Goal: Complete application form

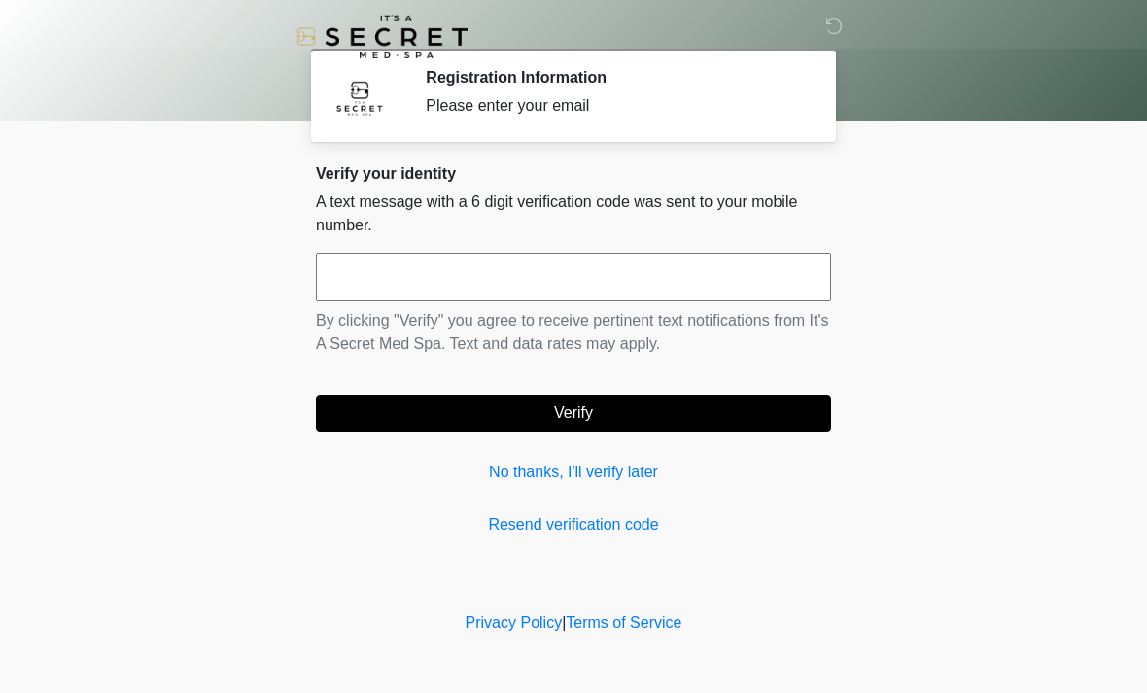
click at [530, 279] on input "text" at bounding box center [573, 277] width 515 height 49
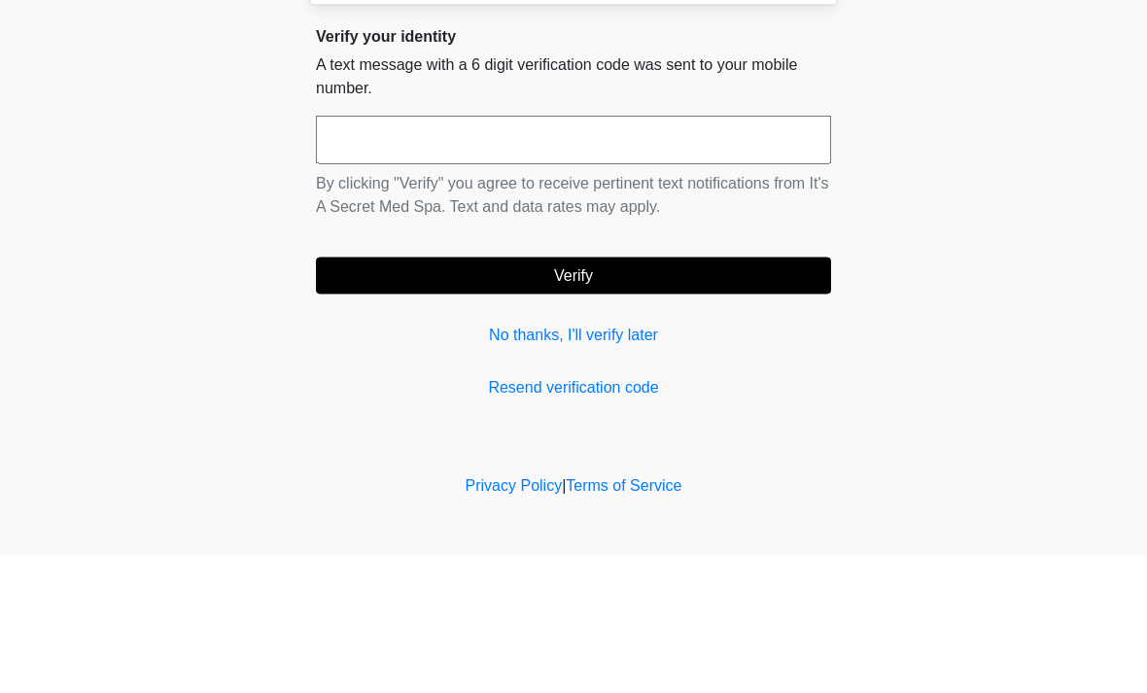
type input "*"
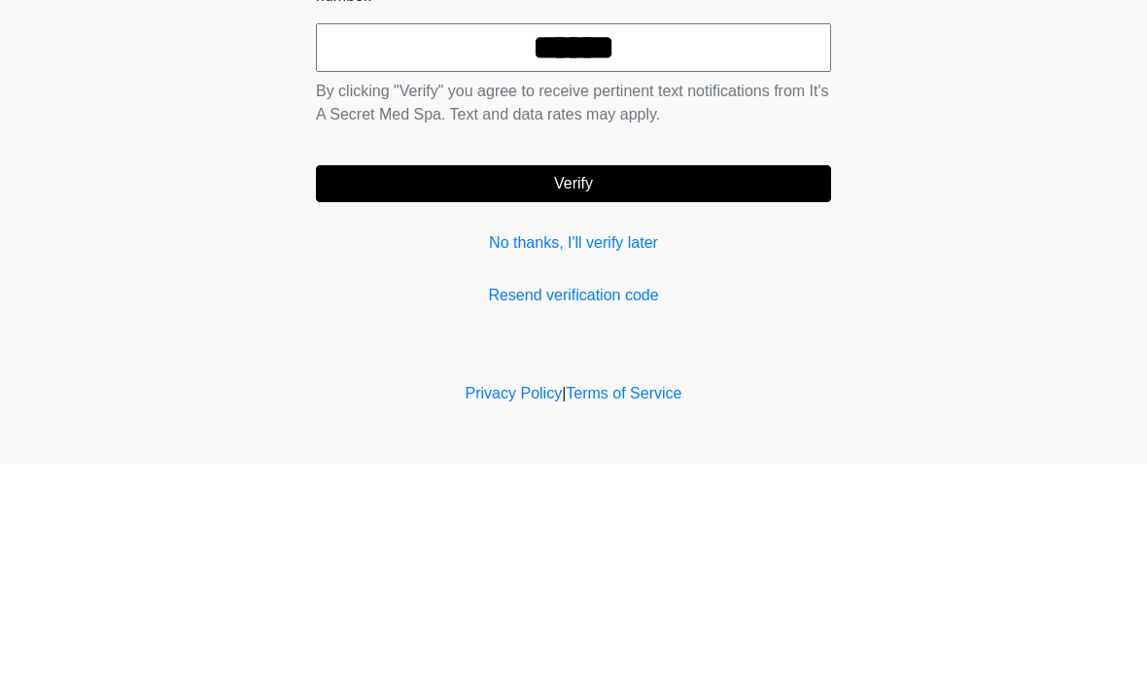
type input "******"
click at [613, 203] on div "Verify your identity A text message with a 6 digit verification code was sent t…" at bounding box center [573, 350] width 515 height 372
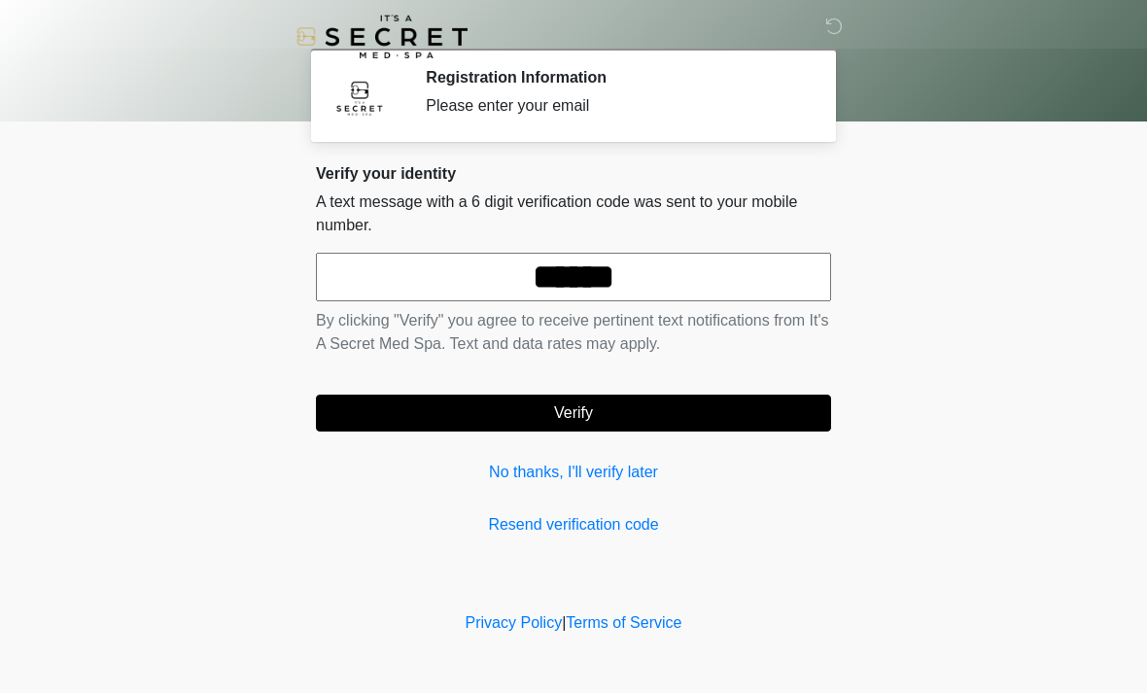
click at [576, 409] on button "Verify" at bounding box center [573, 413] width 515 height 37
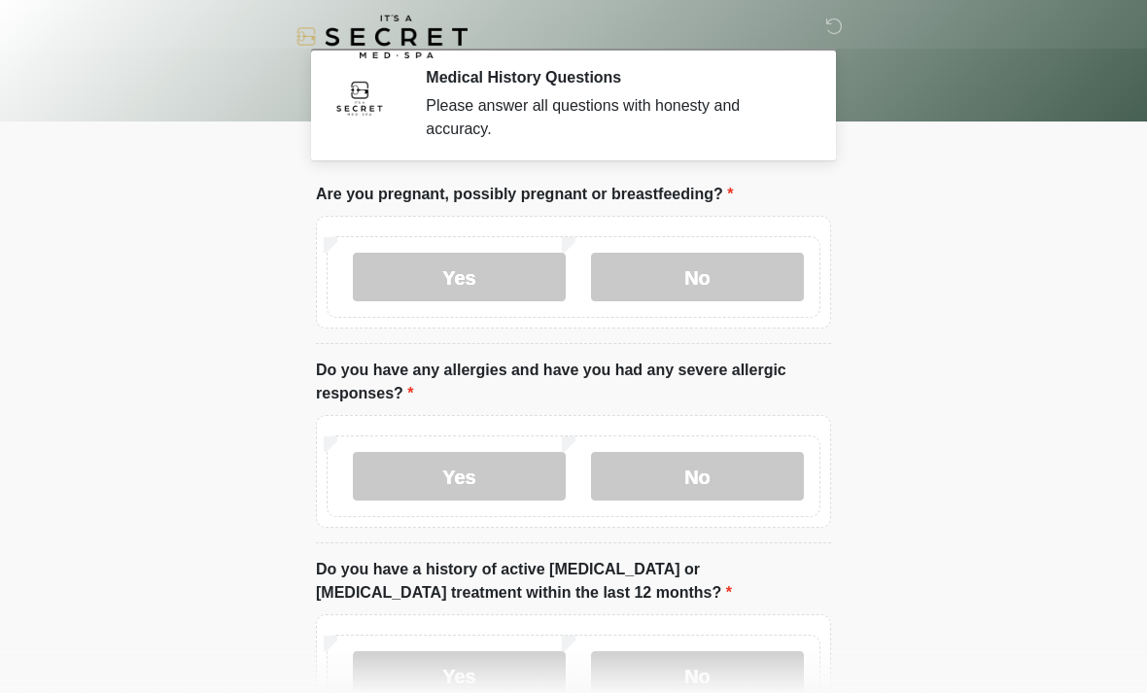
click at [702, 273] on label "No" at bounding box center [697, 277] width 213 height 49
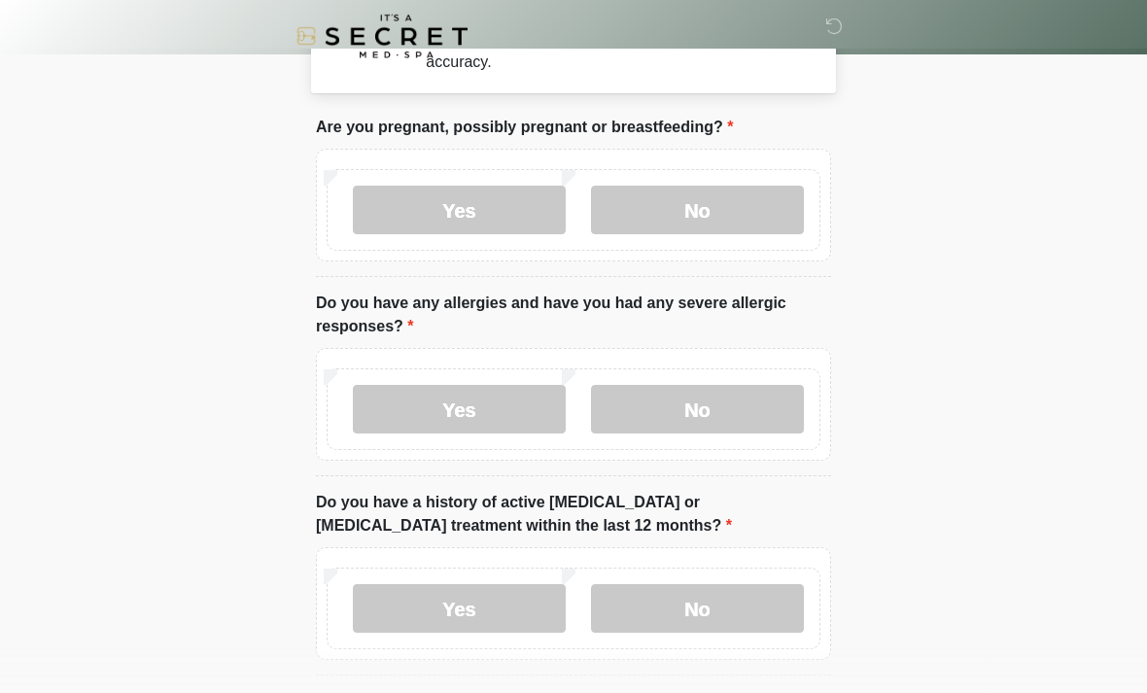
scroll to position [67, 0]
click at [470, 409] on label "Yes" at bounding box center [459, 409] width 213 height 49
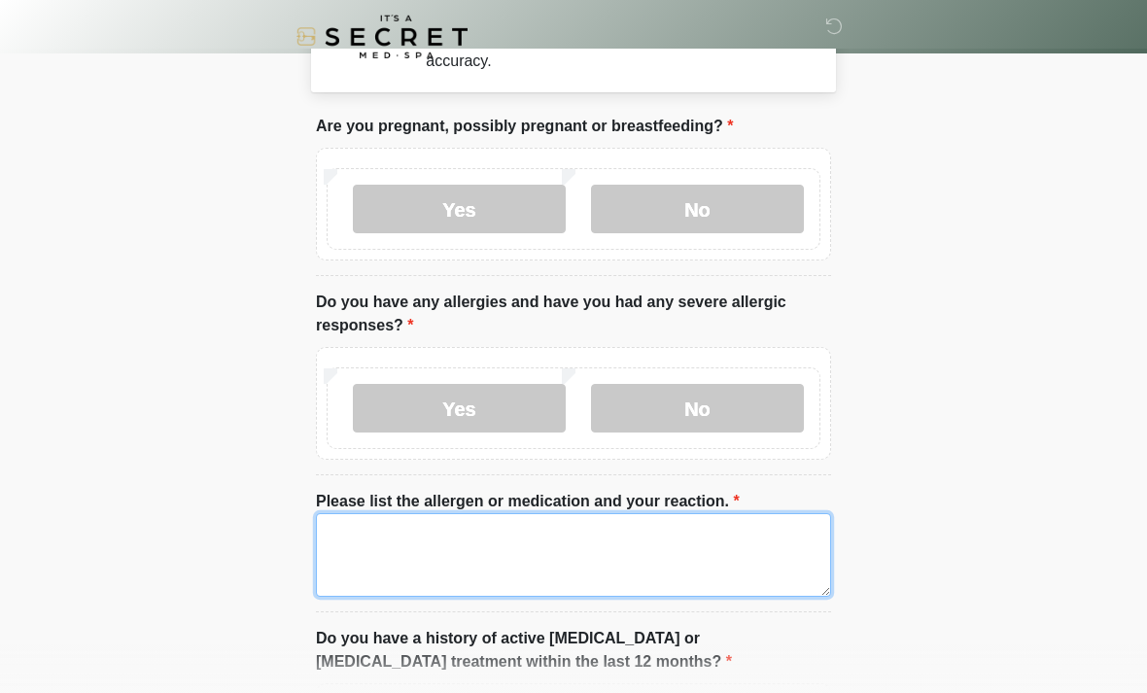
click at [514, 546] on textarea "Please list the allergen or medication and your reaction." at bounding box center [573, 555] width 515 height 84
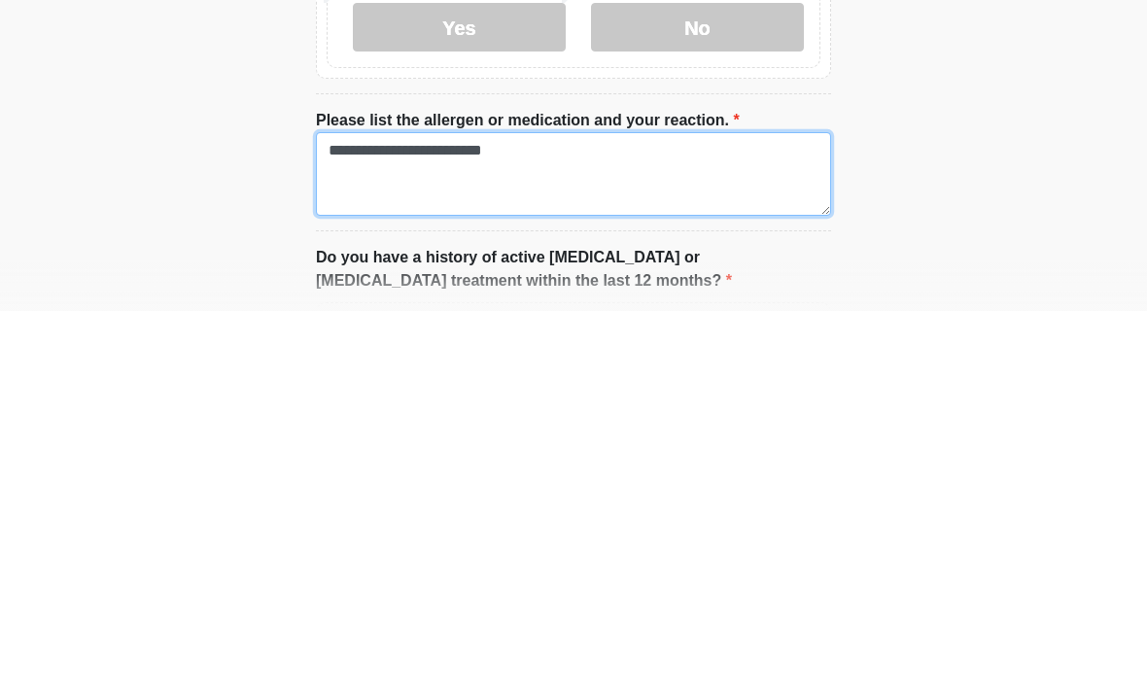
click at [396, 514] on textarea "**********" at bounding box center [573, 556] width 515 height 84
click at [440, 514] on textarea "**********" at bounding box center [573, 556] width 515 height 84
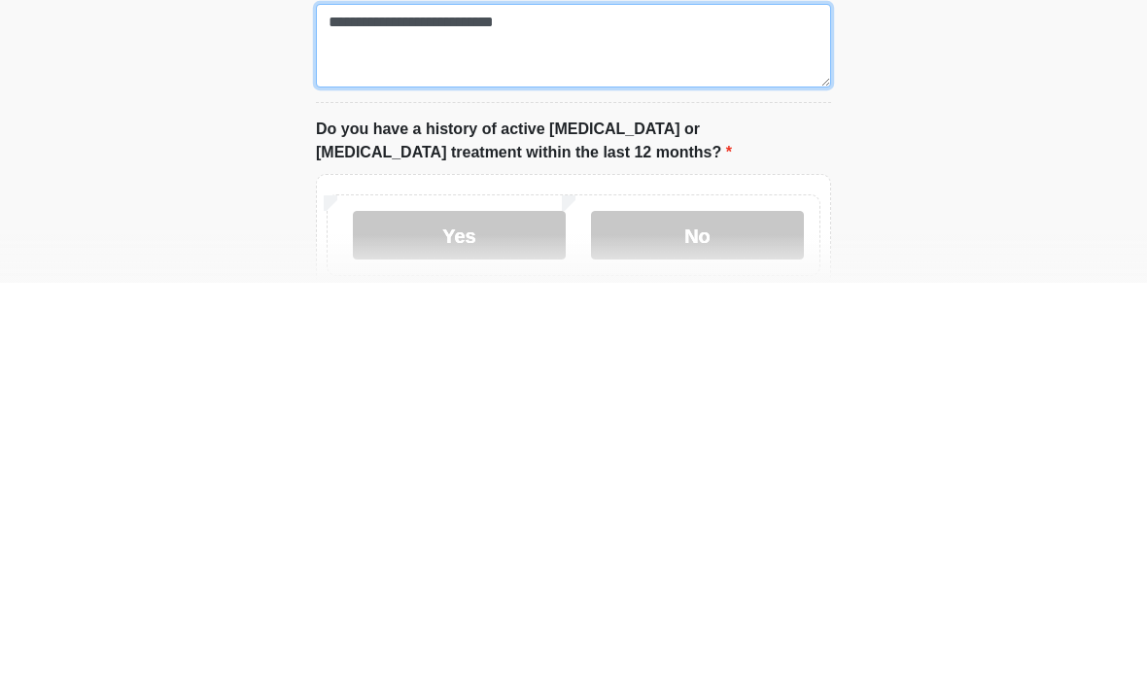
type textarea "**********"
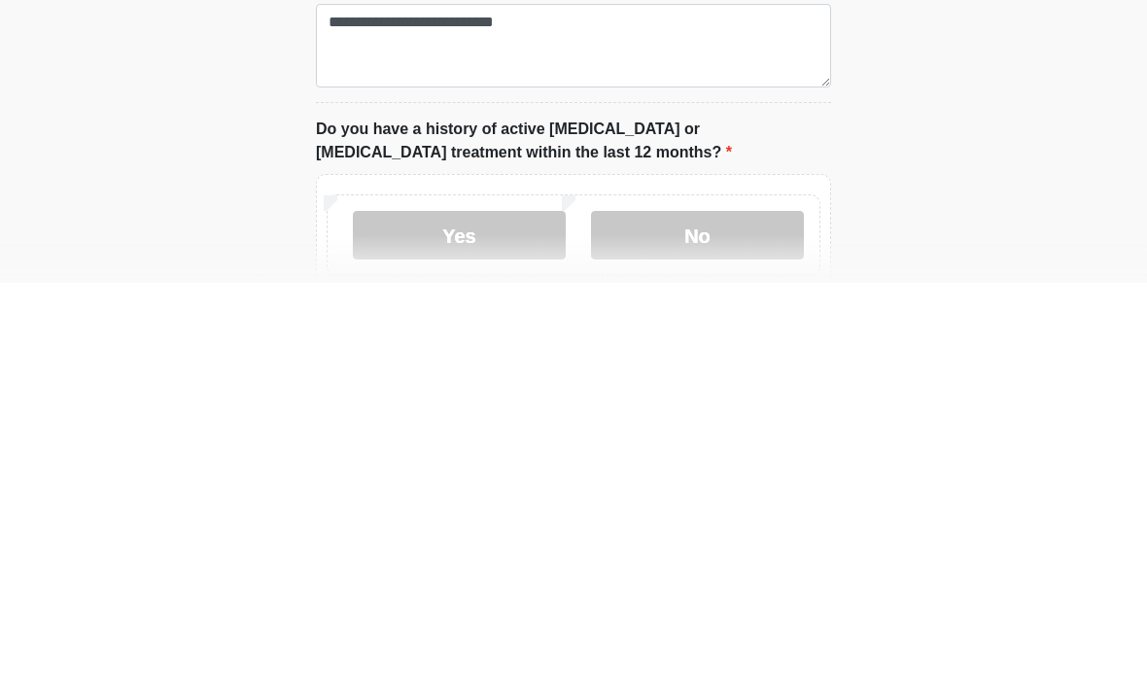
click at [692, 621] on label "No" at bounding box center [697, 645] width 213 height 49
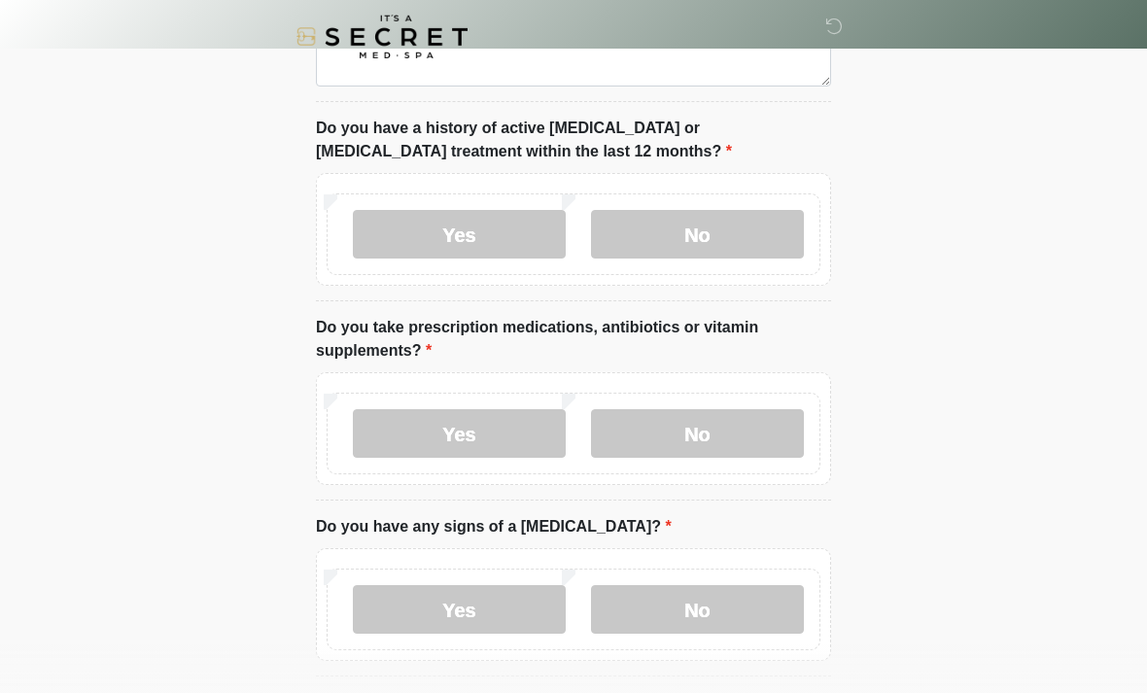
click at [461, 425] on label "Yes" at bounding box center [459, 433] width 213 height 49
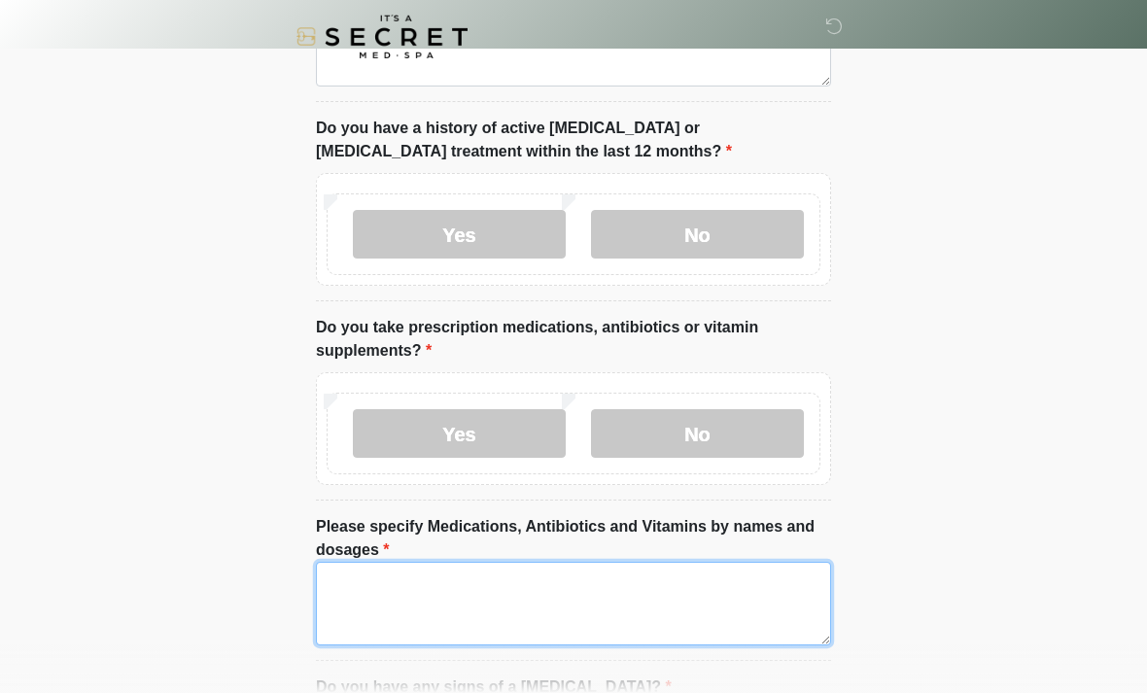
click at [430, 597] on textarea "Please specify Medications, Antibiotics and Vitamins by names and dosages" at bounding box center [573, 604] width 515 height 84
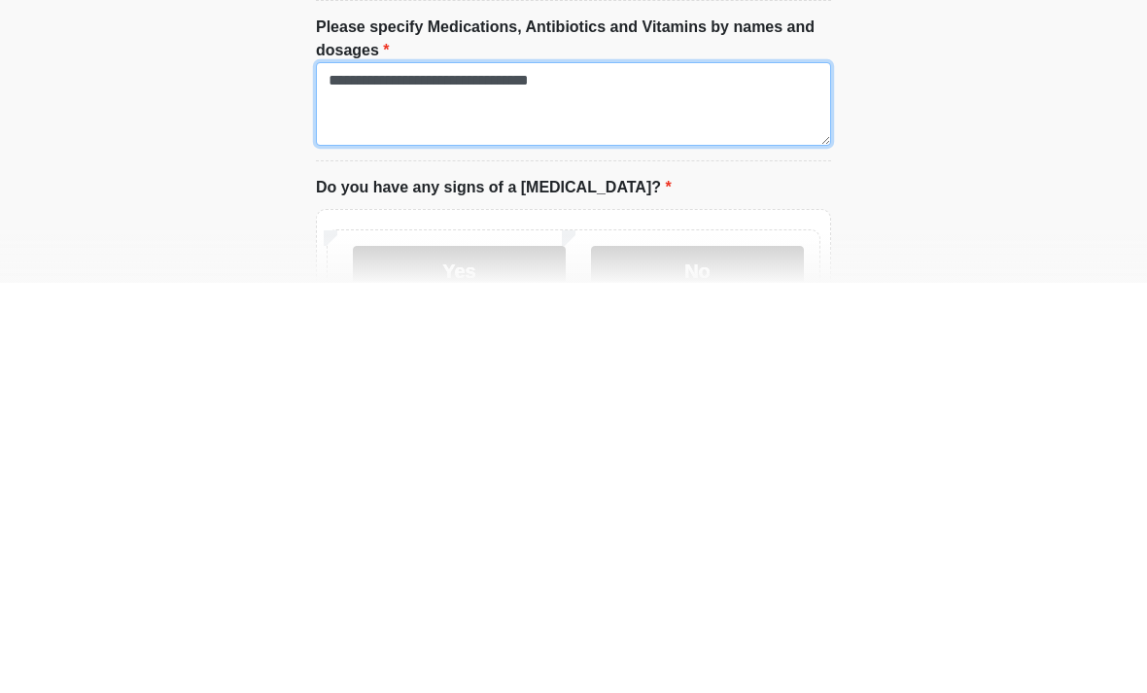
scroll to position [672, 0]
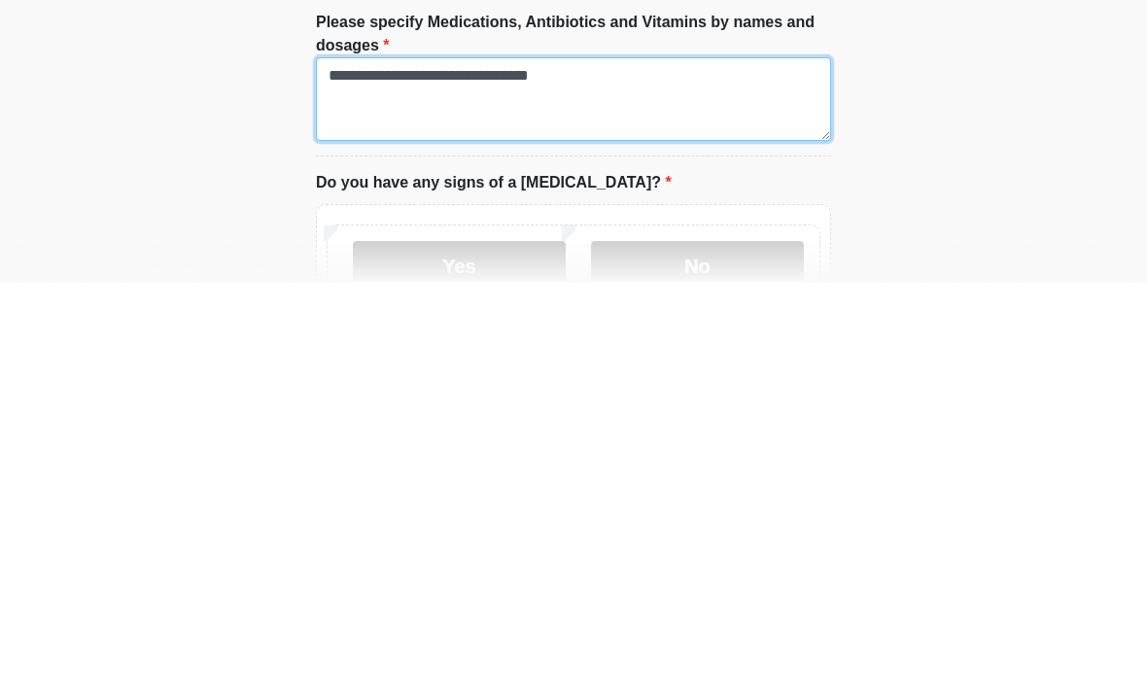
type textarea "**********"
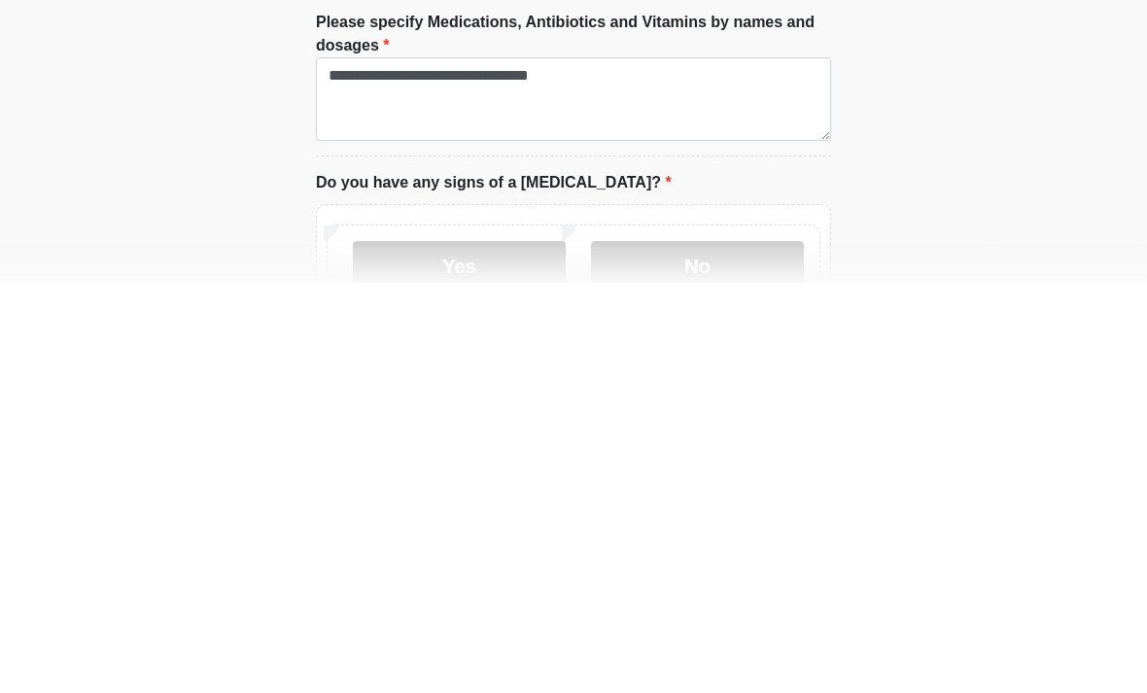
click at [706, 651] on label "No" at bounding box center [697, 675] width 213 height 49
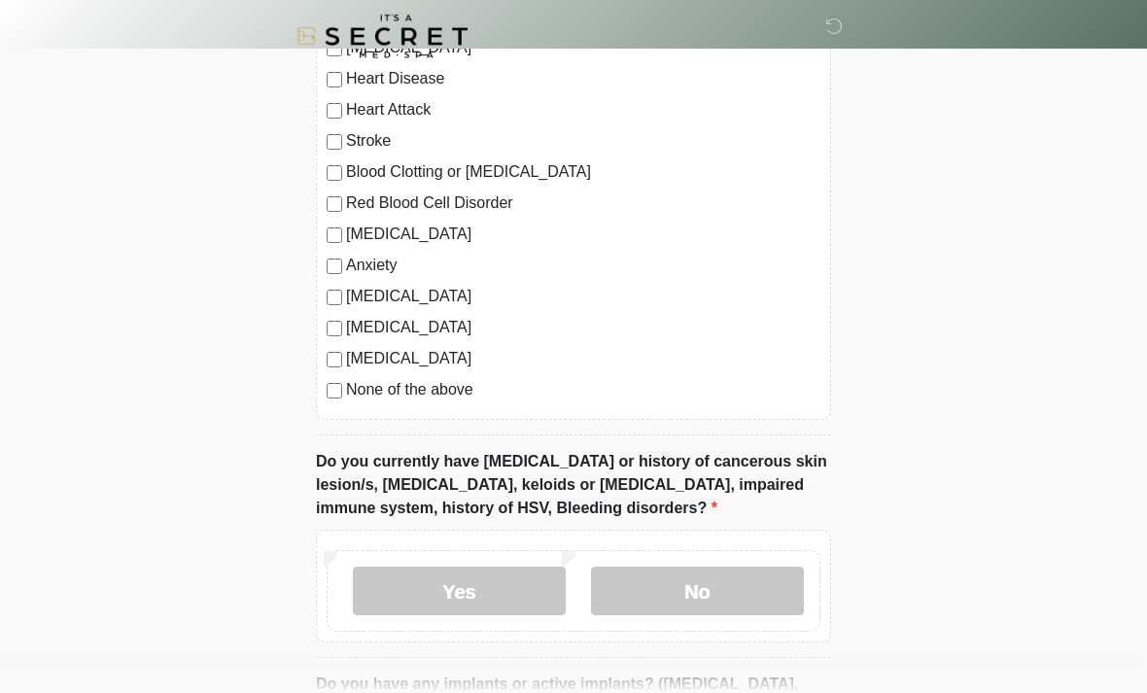
scroll to position [1462, 0]
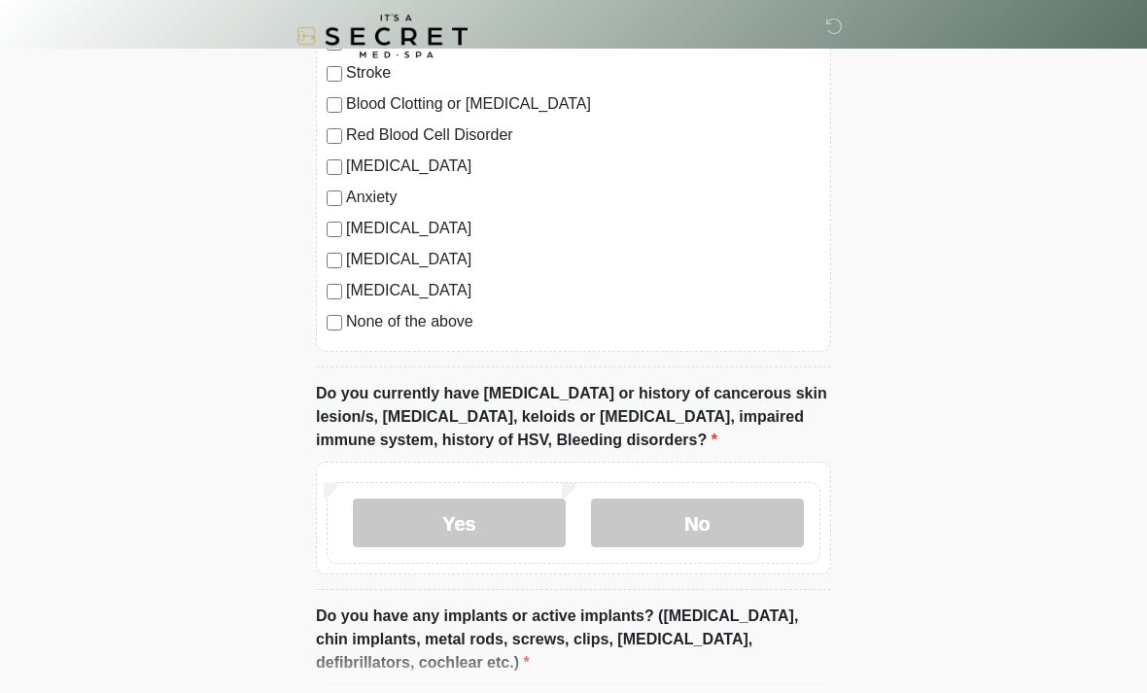
click at [711, 512] on label "No" at bounding box center [697, 523] width 213 height 49
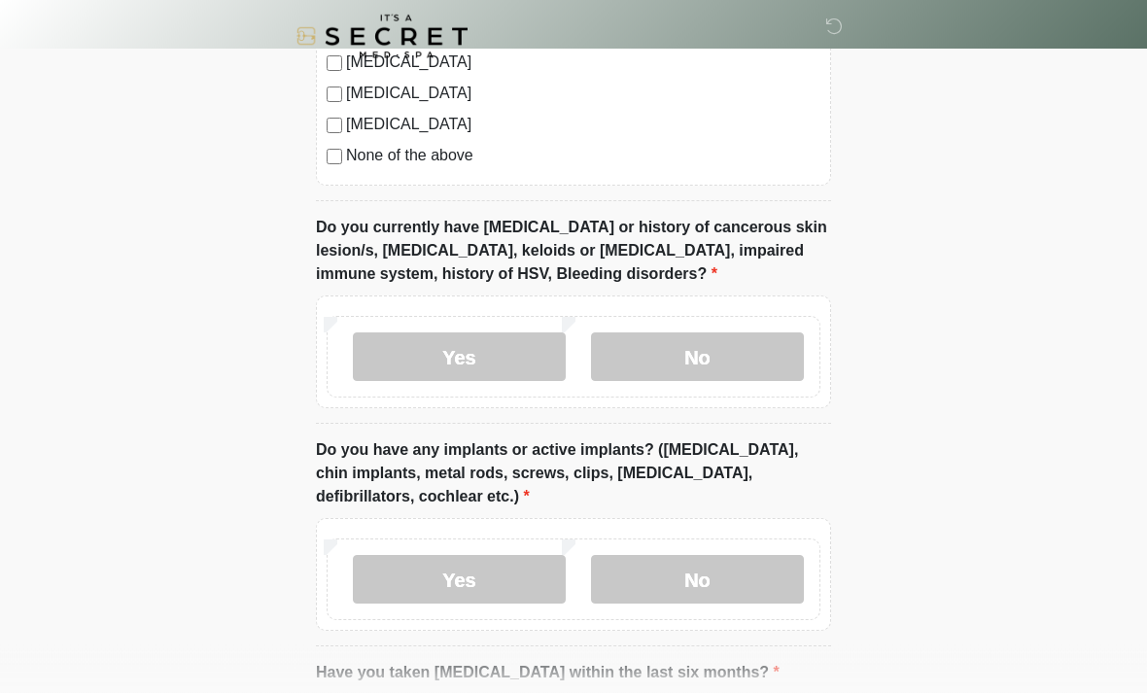
scroll to position [1698, 0]
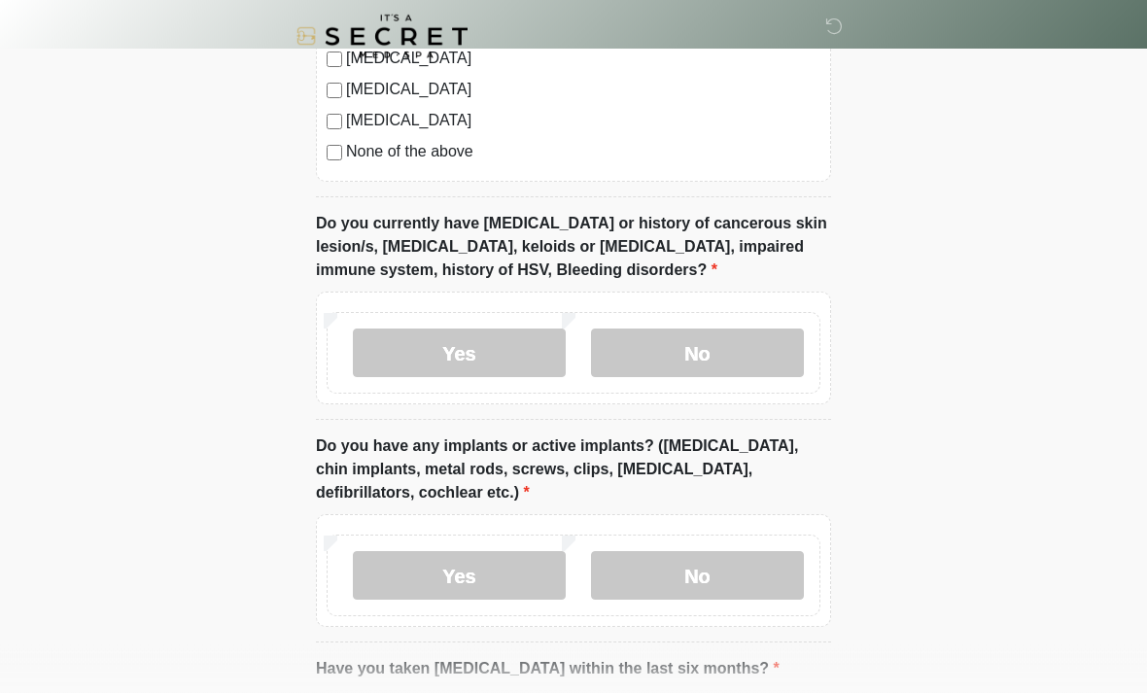
click at [707, 566] on label "No" at bounding box center [697, 576] width 213 height 49
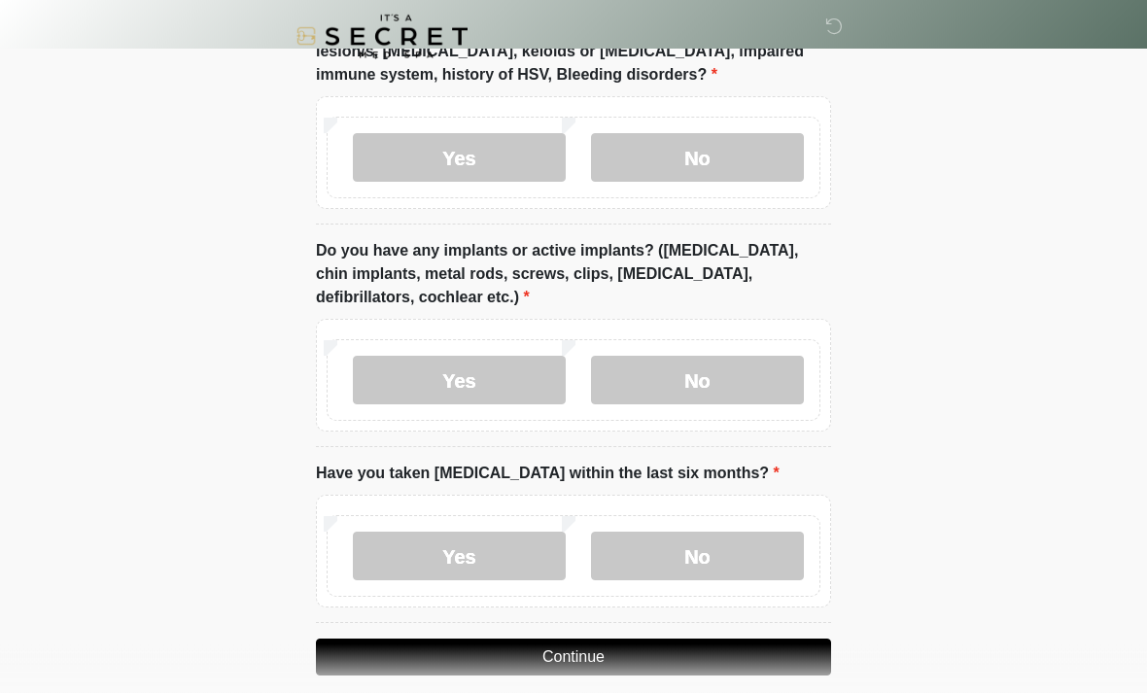
scroll to position [1914, 0]
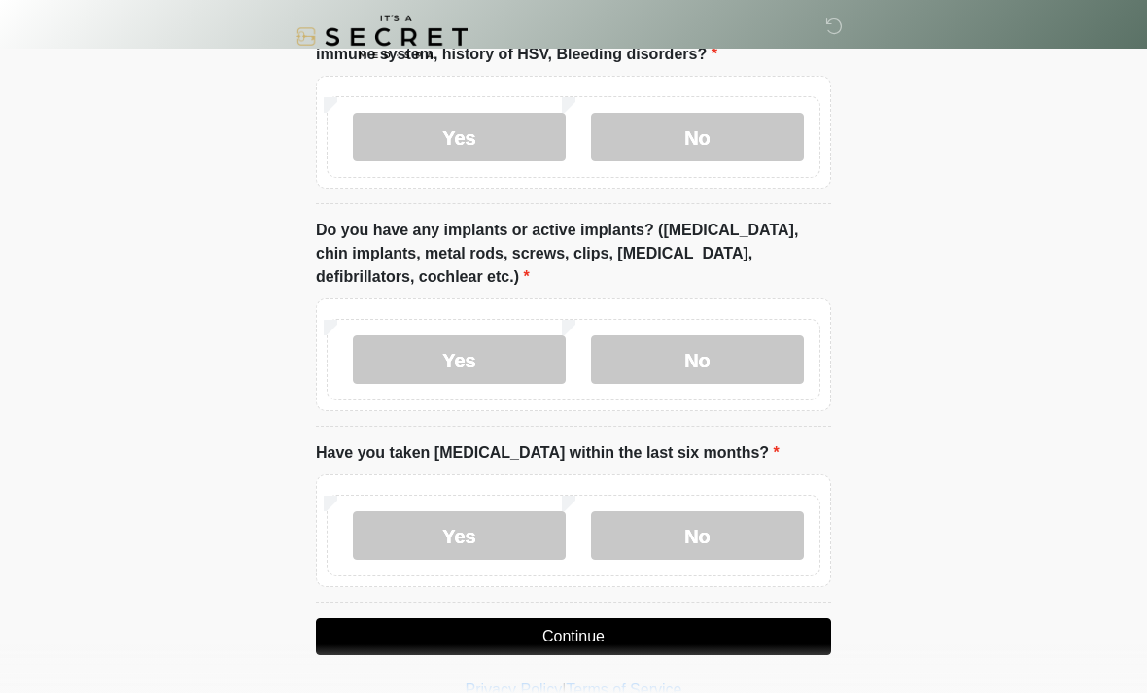
click at [701, 532] on label "No" at bounding box center [697, 535] width 213 height 49
click at [602, 630] on button "Continue" at bounding box center [573, 636] width 515 height 37
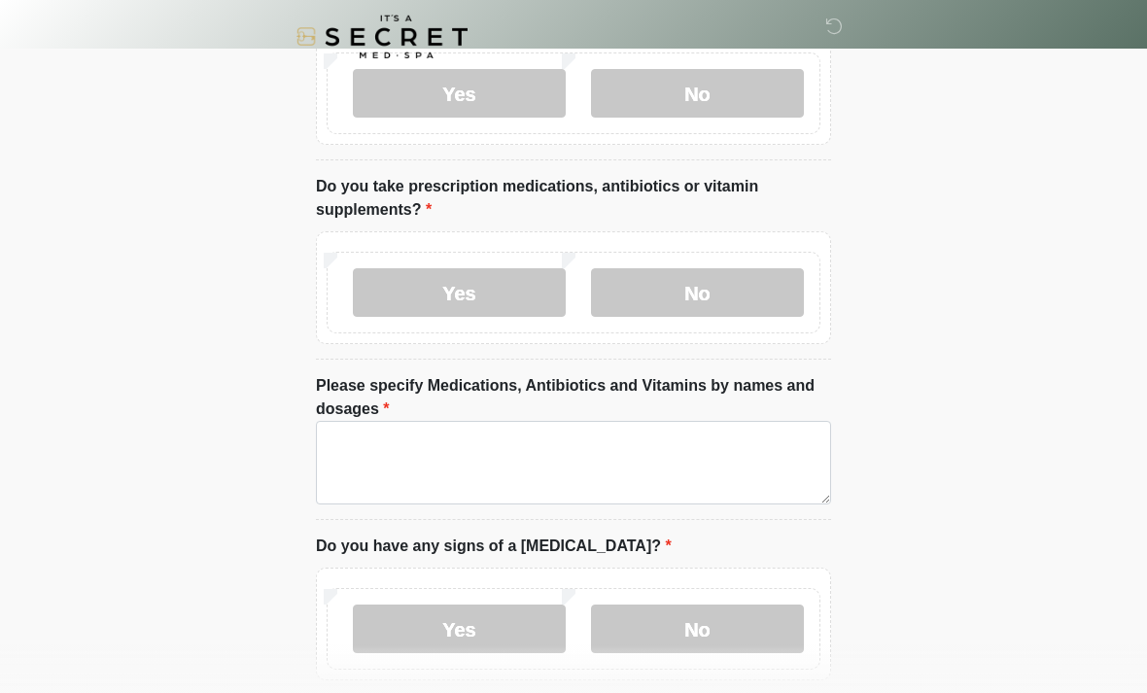
scroll to position [0, 0]
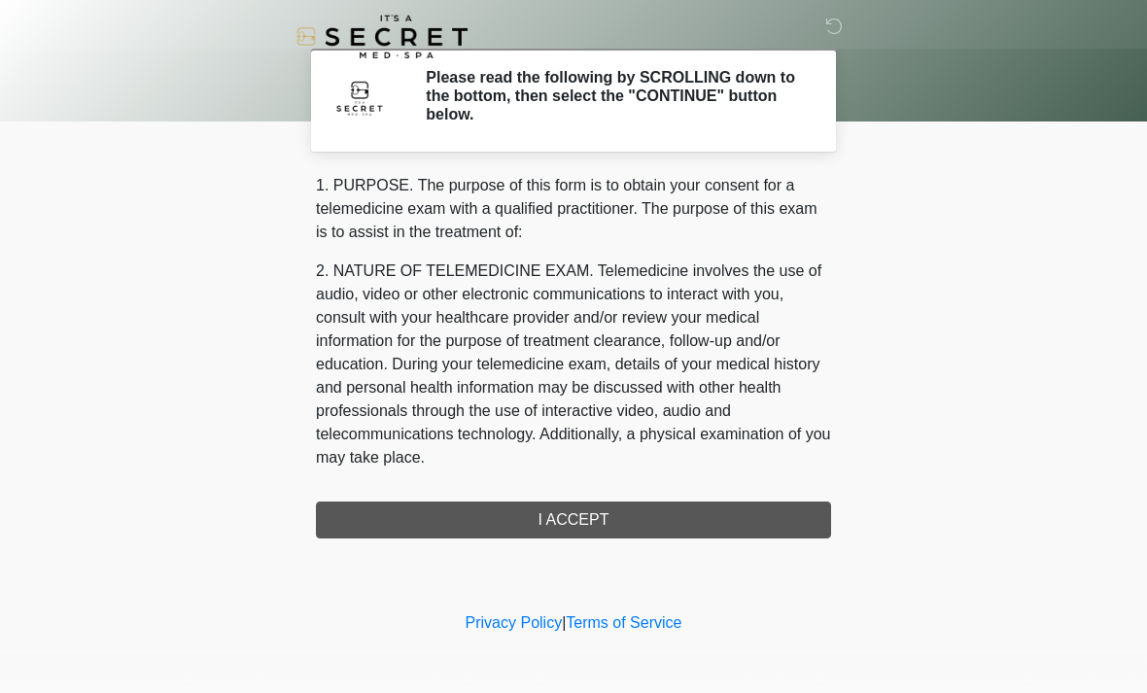
click at [587, 518] on div "1. PURPOSE. The purpose of this form is to obtain your consent for a telemedici…" at bounding box center [573, 356] width 515 height 364
click at [558, 512] on div "1. PURPOSE. The purpose of this form is to obtain your consent for a telemedici…" at bounding box center [573, 356] width 515 height 364
click at [548, 514] on div "1. PURPOSE. The purpose of this form is to obtain your consent for a telemedici…" at bounding box center [573, 356] width 515 height 364
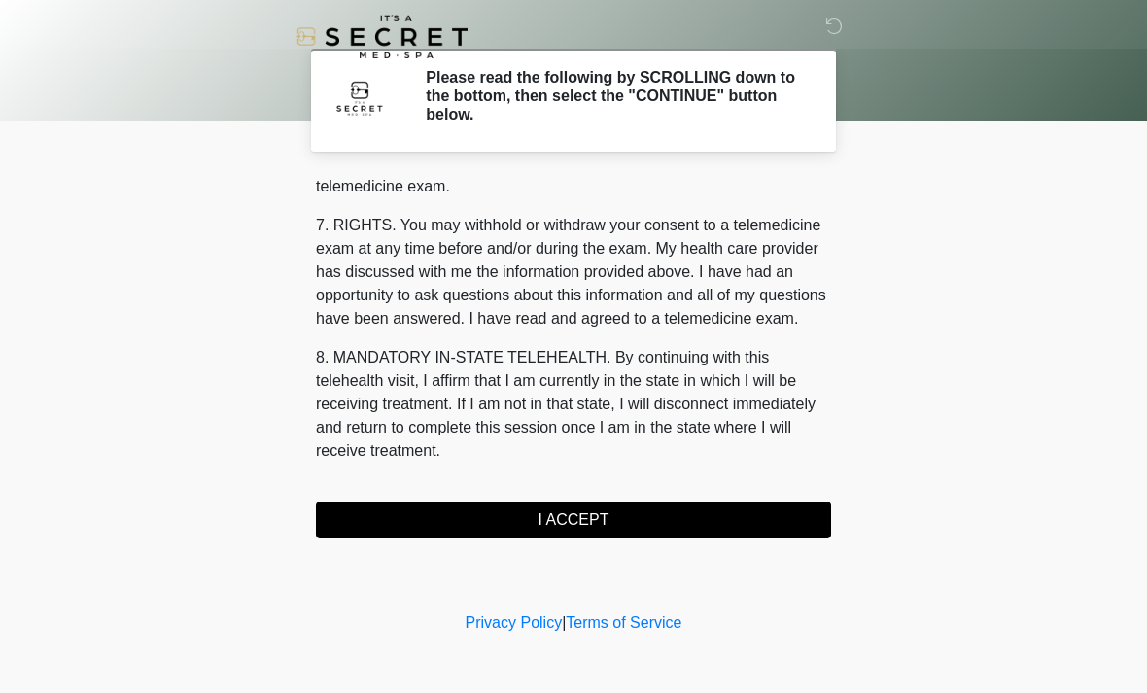
scroll to position [823, 0]
click at [567, 515] on button "I ACCEPT" at bounding box center [573, 519] width 515 height 37
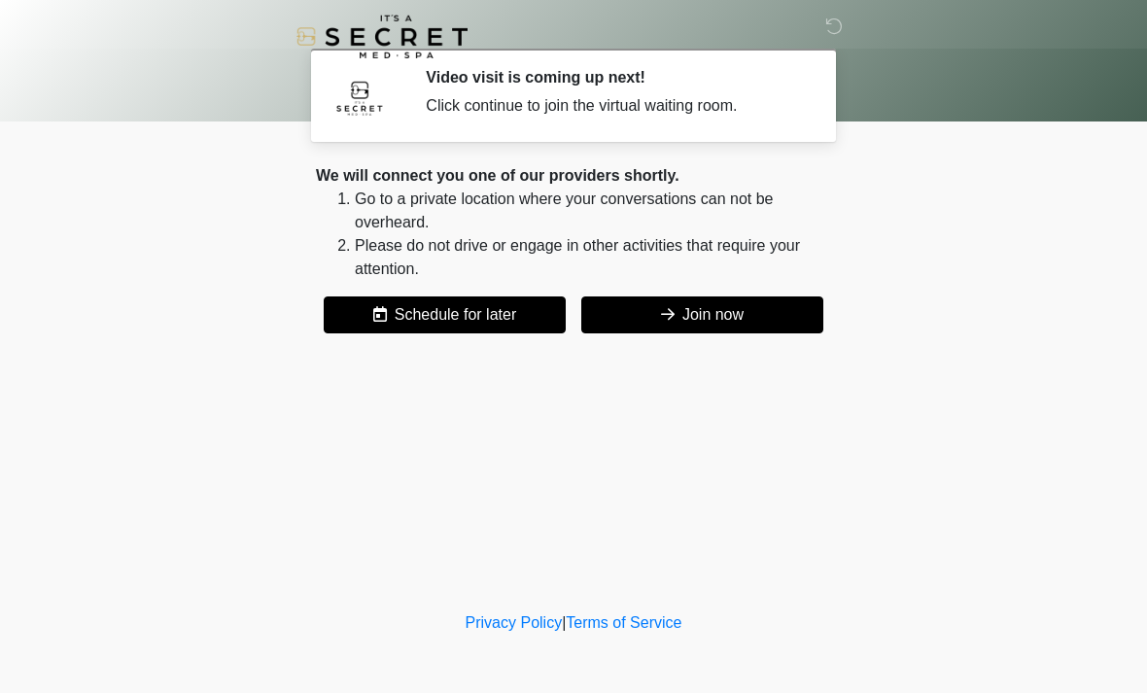
click at [714, 308] on button "Join now" at bounding box center [702, 314] width 242 height 37
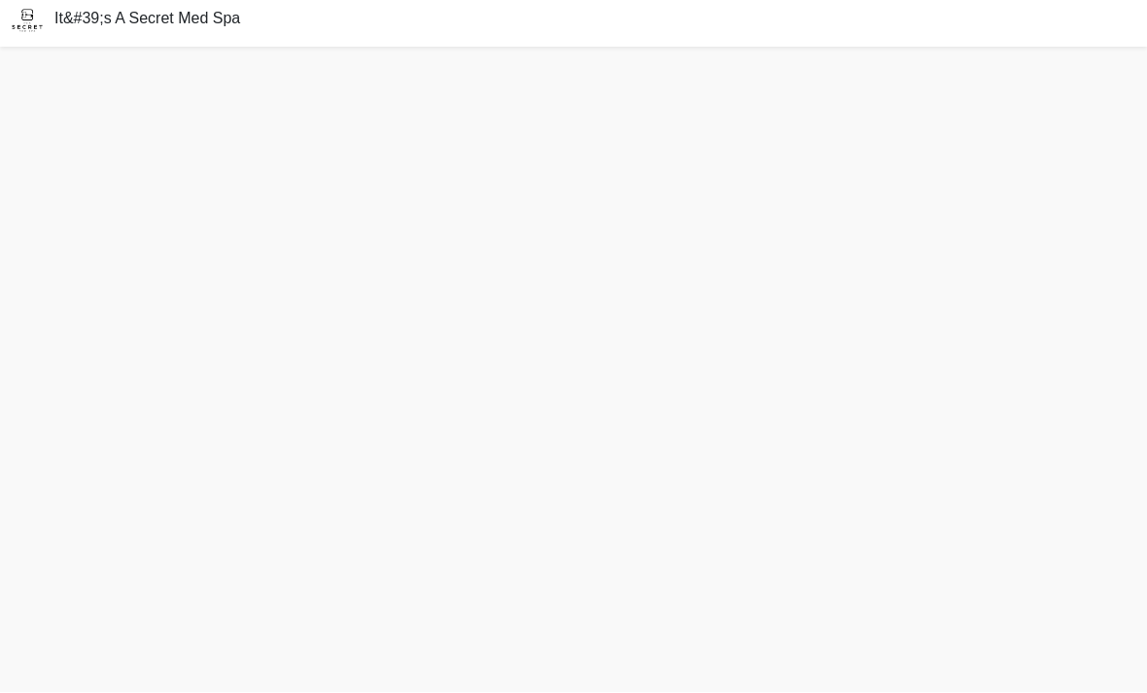
scroll to position [48, 0]
